Goal: Task Accomplishment & Management: Complete application form

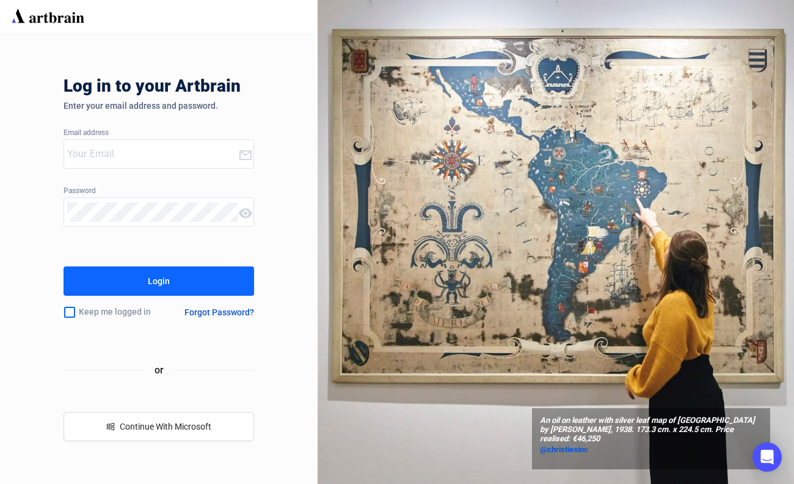
click at [142, 152] on input "email" at bounding box center [152, 154] width 171 height 20
click at [147, 152] on input "email" at bounding box center [152, 154] width 171 height 20
type input "[EMAIL_ADDRESS][PERSON_NAME][DOMAIN_NAME]"
click at [144, 279] on button "Login" at bounding box center [159, 280] width 191 height 29
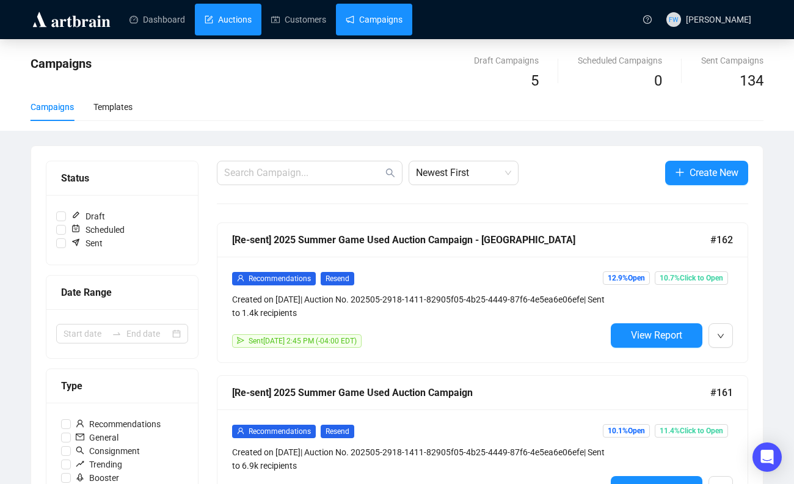
click at [233, 17] on link "Auctions" at bounding box center [228, 20] width 47 height 32
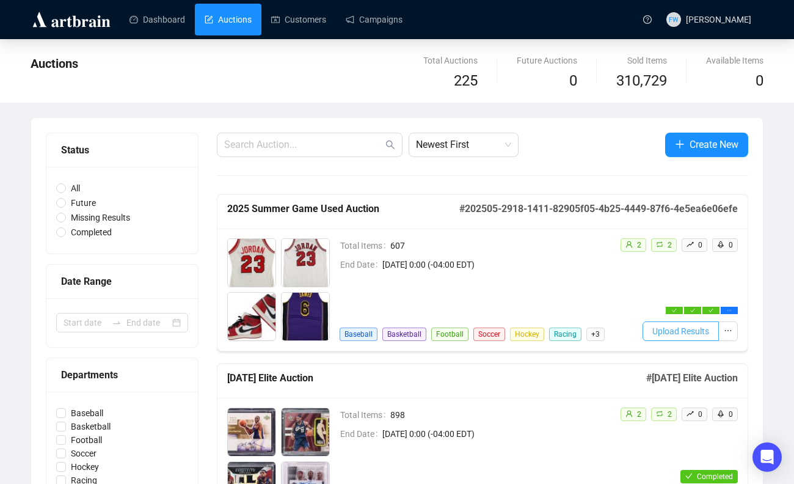
click at [669, 328] on span "Upload Results" at bounding box center [681, 331] width 57 height 13
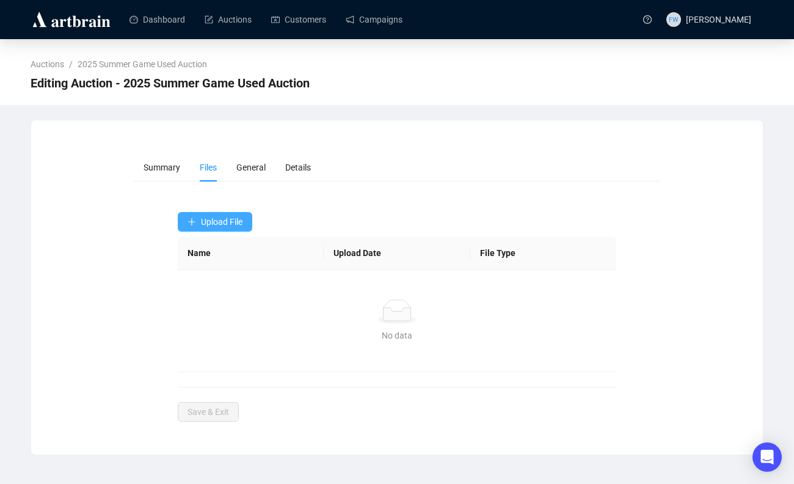
click at [192, 227] on button "Upload File" at bounding box center [215, 222] width 75 height 20
click at [210, 268] on span "Results" at bounding box center [216, 270] width 57 height 13
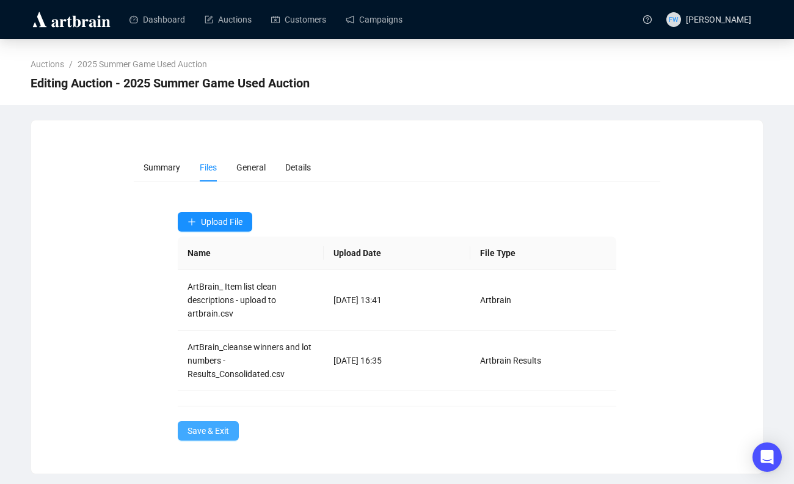
click at [219, 425] on span "Save & Exit" at bounding box center [209, 430] width 42 height 13
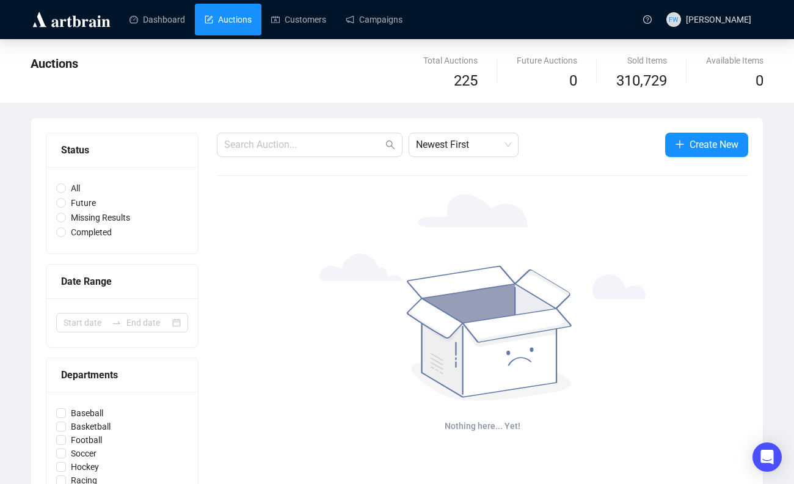
click at [229, 23] on link "Auctions" at bounding box center [228, 20] width 47 height 32
click at [171, 13] on link "Dashboard" at bounding box center [158, 20] width 56 height 32
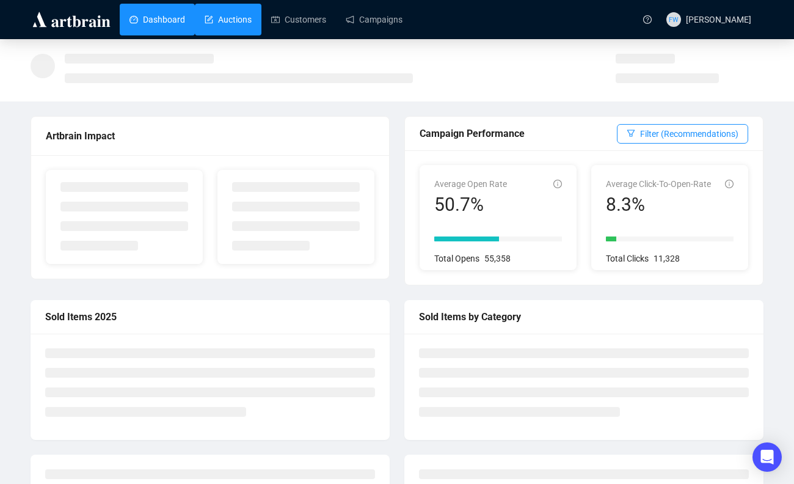
click at [230, 17] on link "Auctions" at bounding box center [228, 20] width 47 height 32
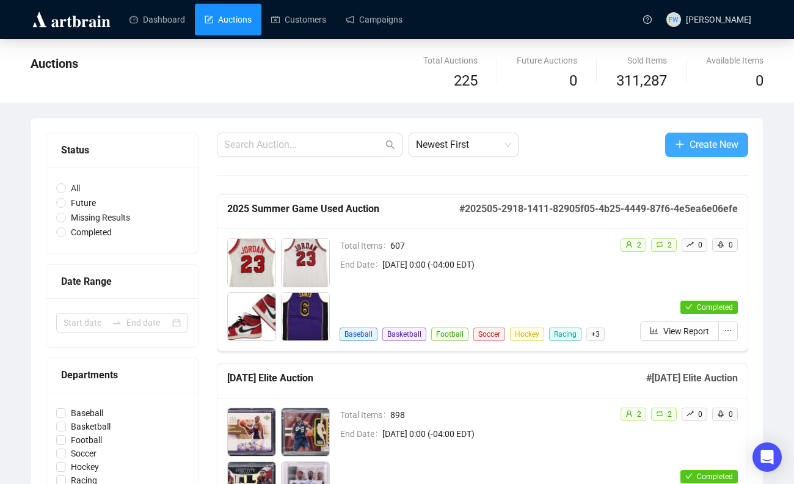
click at [713, 139] on span "Create New" at bounding box center [714, 144] width 49 height 15
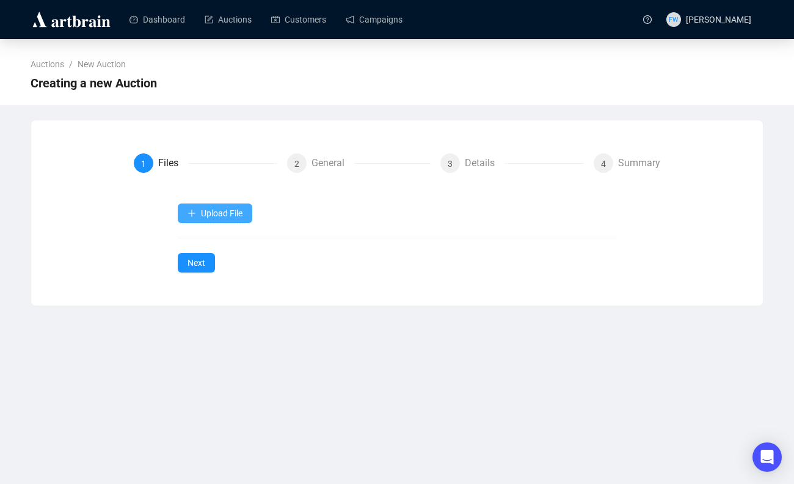
click at [241, 208] on span "Upload File" at bounding box center [222, 213] width 42 height 10
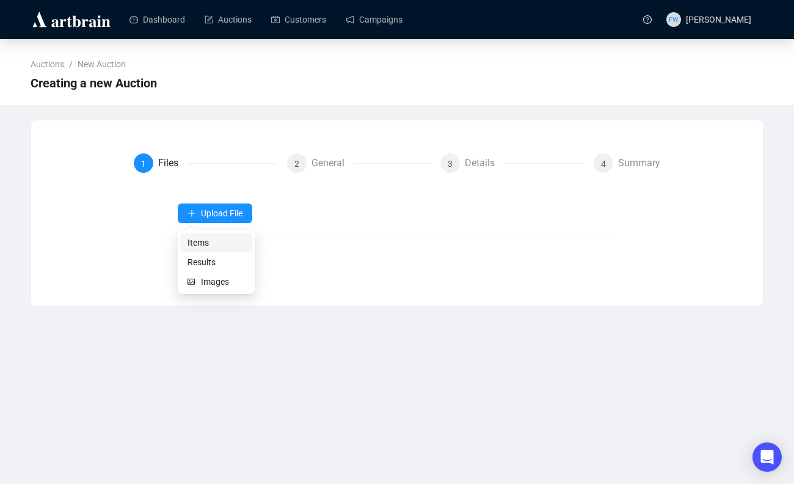
click at [226, 240] on span "Items" at bounding box center [216, 242] width 57 height 13
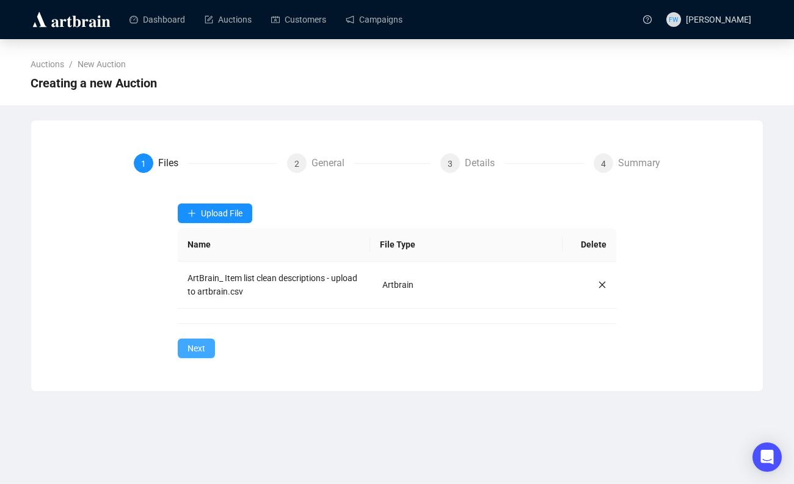
click at [202, 348] on span "Next" at bounding box center [197, 348] width 18 height 13
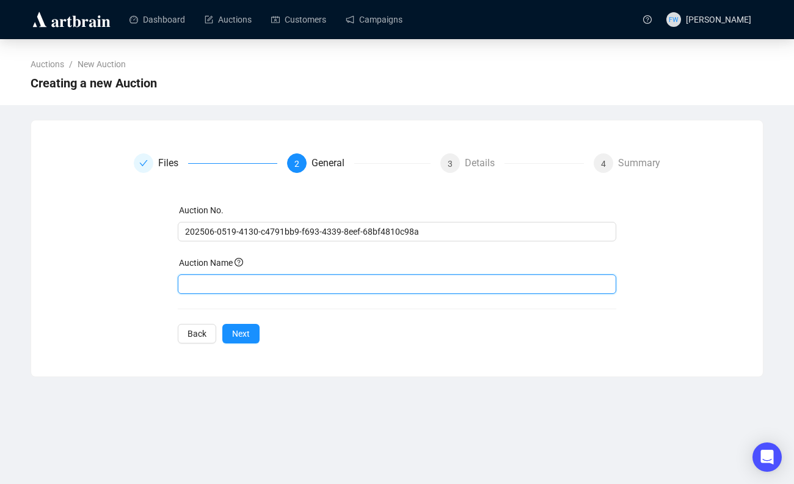
click at [254, 290] on input "text" at bounding box center [397, 284] width 439 height 20
paste input "[URL][PERSON_NAME][DOMAIN_NAME]"
type input "[URL][PERSON_NAME][DOMAIN_NAME]"
click at [254, 290] on input "text" at bounding box center [397, 284] width 439 height 20
type input "[DATE] Elite Auction"
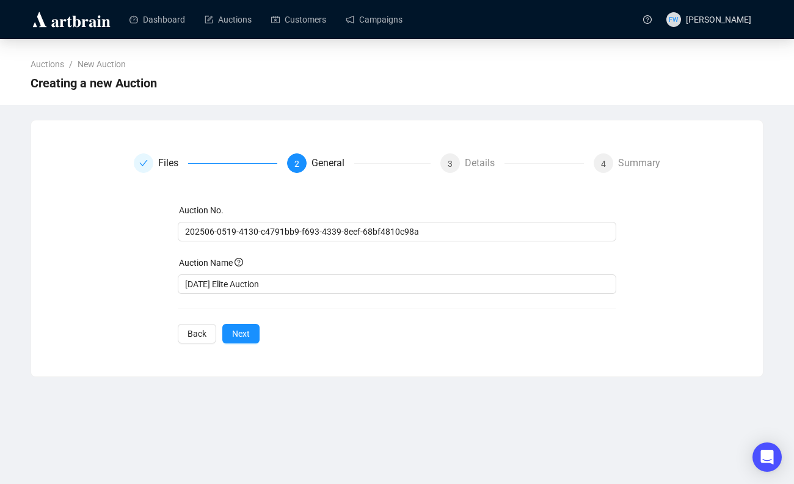
click at [224, 323] on div "Auction No. 202506-0519-4130-c4791bb9-f693-4339-8eef-68bf4810c98a Auction Name …" at bounding box center [397, 274] width 439 height 140
click at [237, 326] on button "Next" at bounding box center [240, 334] width 37 height 20
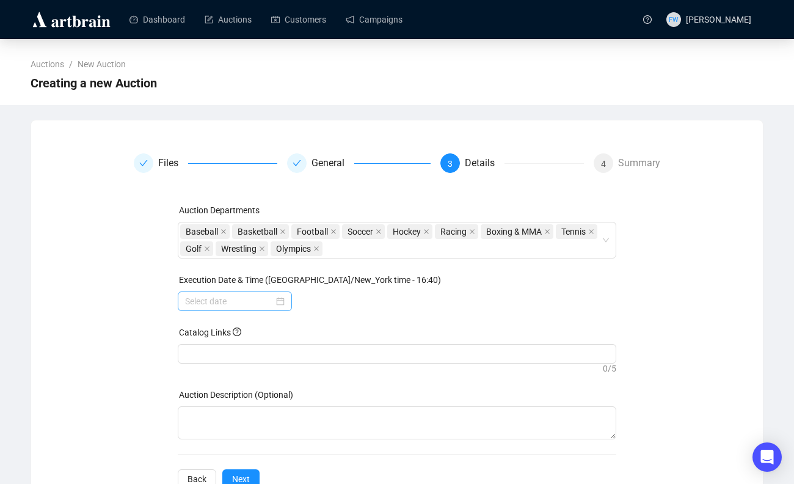
click at [281, 299] on div at bounding box center [235, 301] width 100 height 13
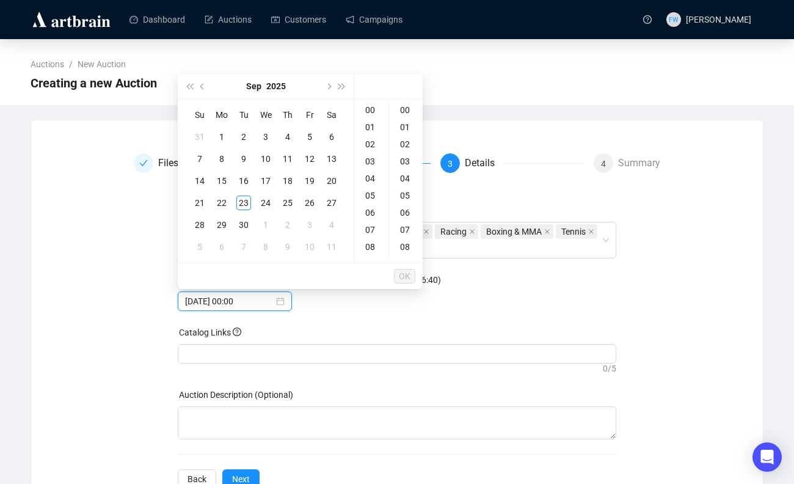
type input "[DATE] 00:00"
click at [200, 226] on div "28" at bounding box center [200, 225] width 15 height 15
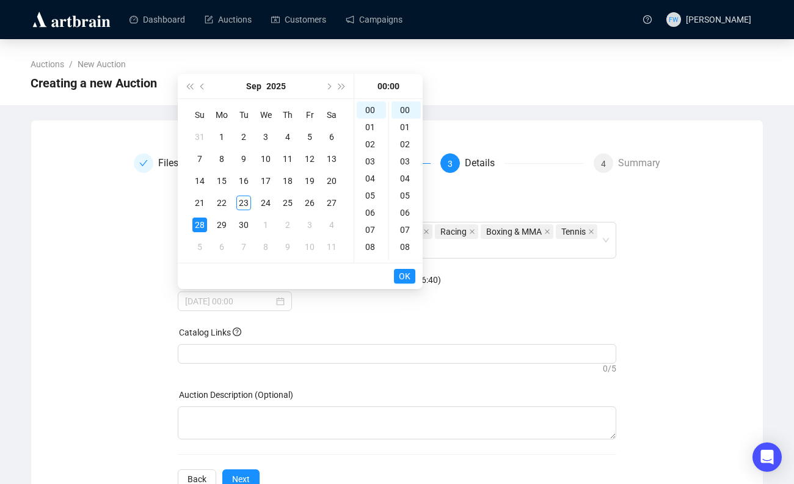
type input "[DATE] 00:00"
click at [241, 353] on div at bounding box center [397, 353] width 435 height 17
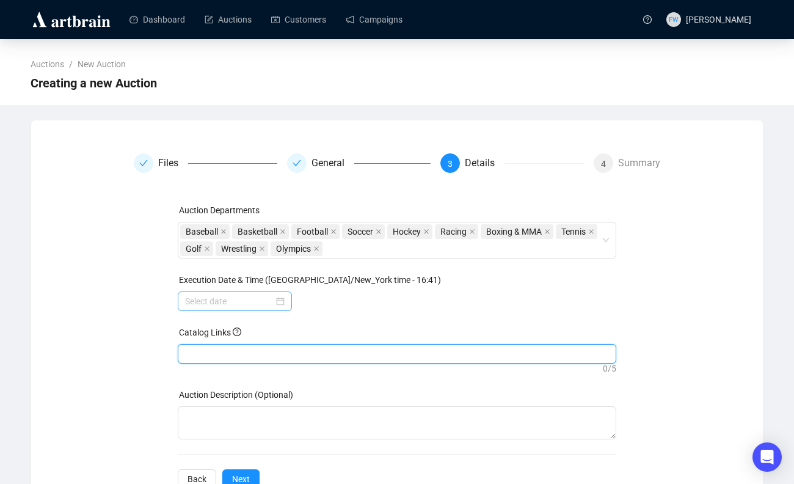
click at [280, 300] on div at bounding box center [235, 301] width 100 height 13
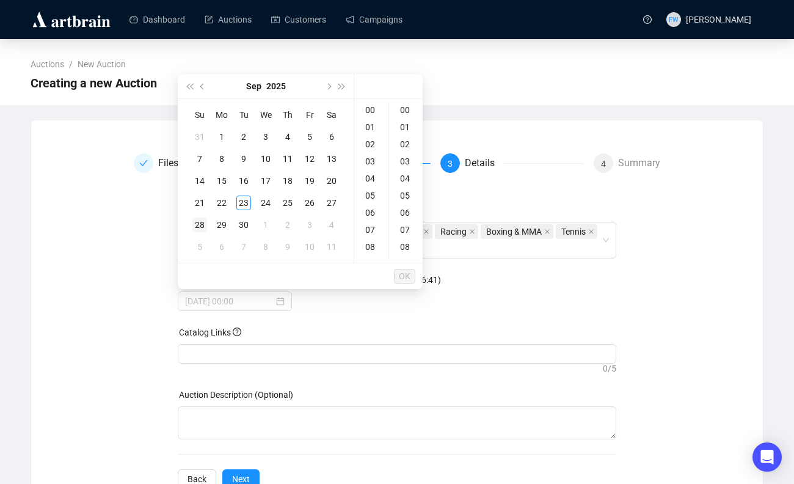
click at [202, 221] on div "28" at bounding box center [200, 225] width 15 height 15
type input "[DATE] 00:00"
click at [406, 273] on span "OK" at bounding box center [405, 276] width 12 height 23
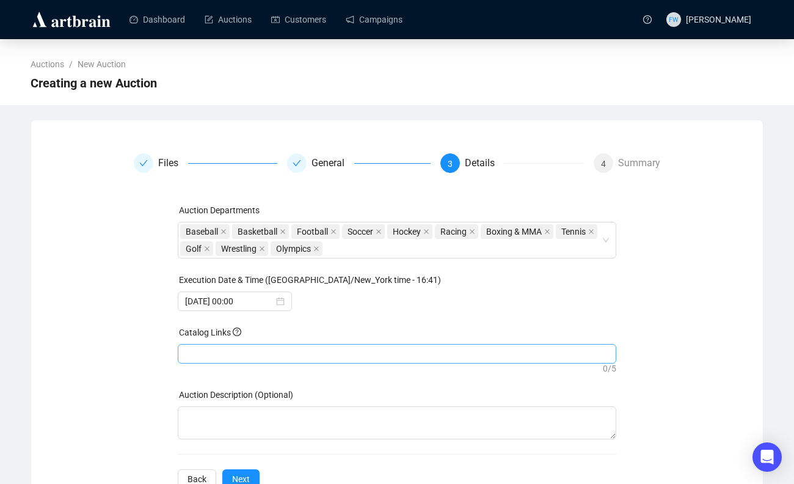
click at [296, 355] on div at bounding box center [397, 353] width 435 height 17
paste input "[URL][PERSON_NAME][DOMAIN_NAME]"
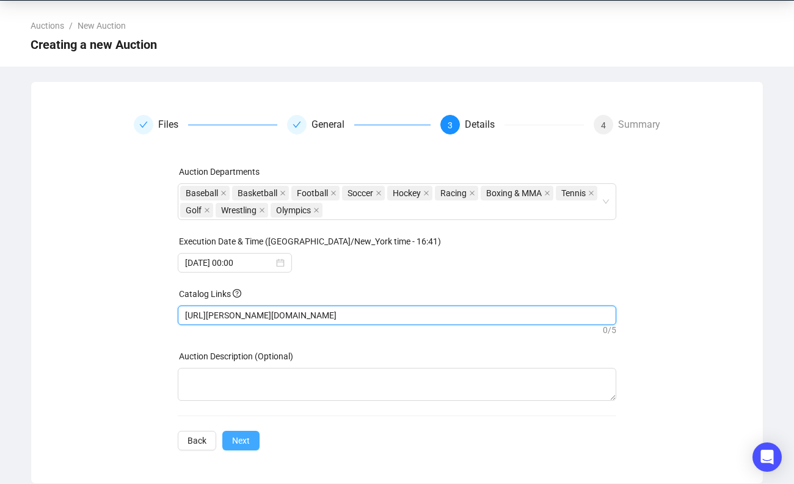
type input "[URL][PERSON_NAME][DOMAIN_NAME]"
click at [248, 439] on span "Next" at bounding box center [241, 440] width 18 height 13
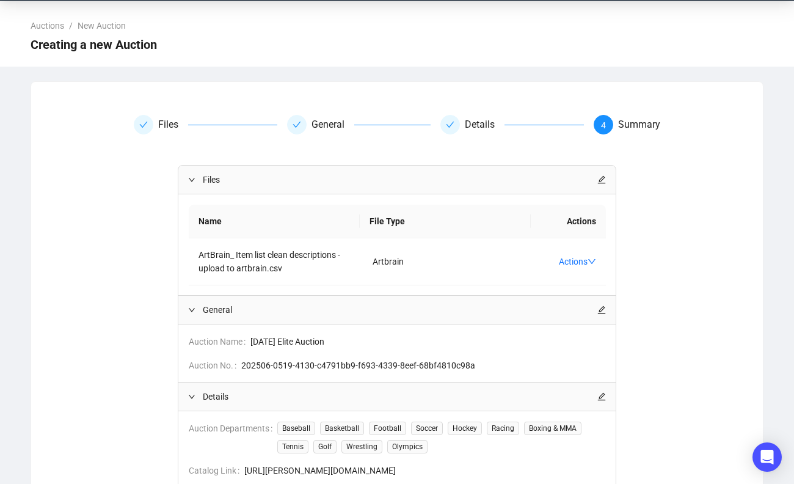
scroll to position [178, 0]
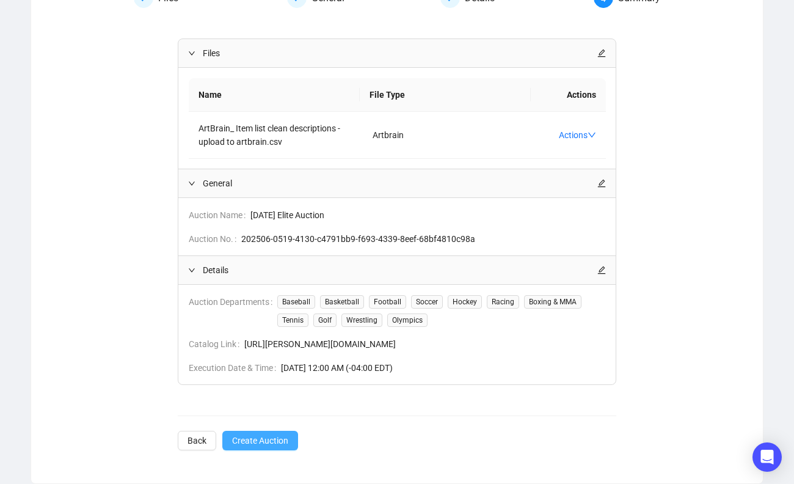
click at [276, 442] on span "Create Auction" at bounding box center [260, 440] width 56 height 13
